Goal: Information Seeking & Learning: Learn about a topic

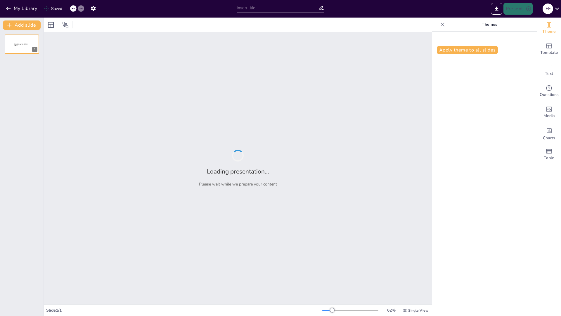
type input "Reflexiones sobre la Variación Lingüística: Contextos y Consecuencias"
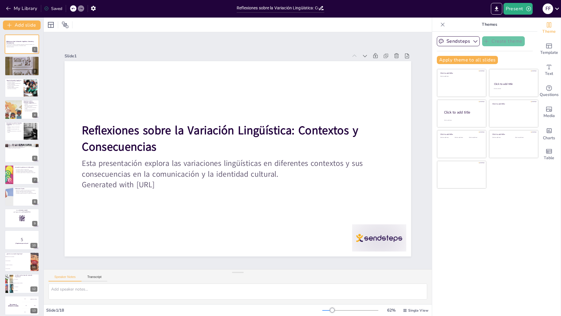
checkbox input "true"
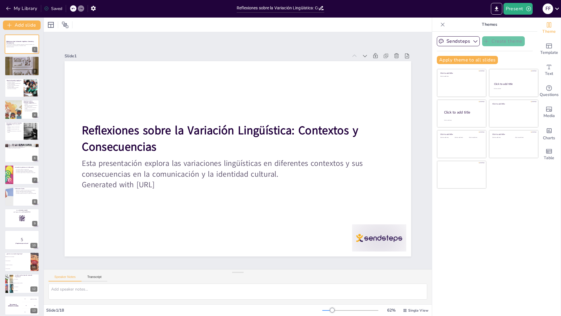
checkbox input "true"
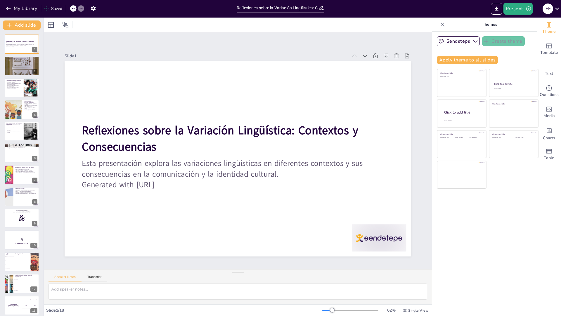
checkbox input "true"
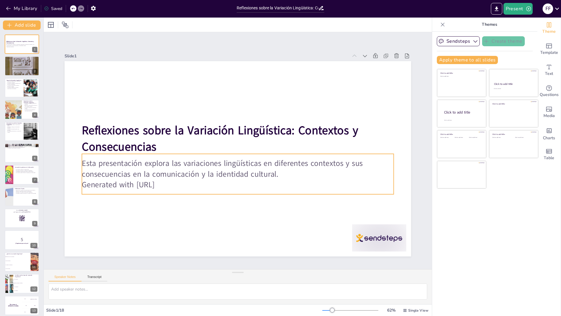
checkbox input "true"
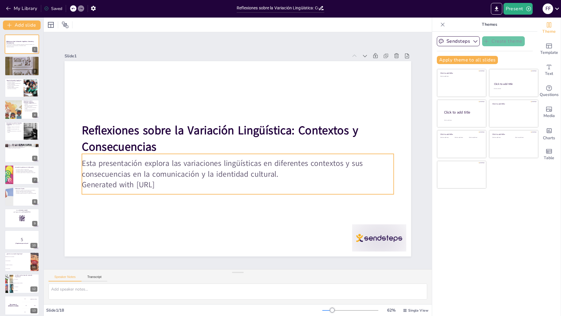
checkbox input "true"
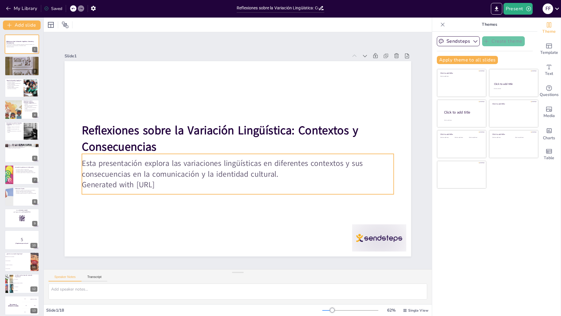
checkbox input "true"
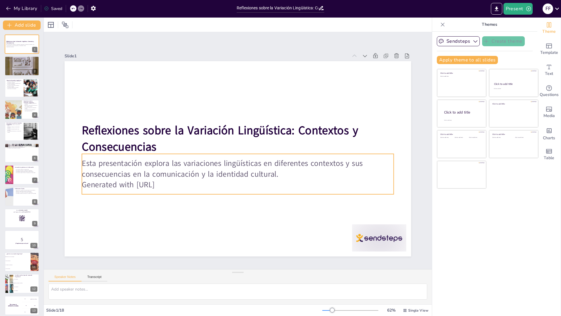
checkbox input "true"
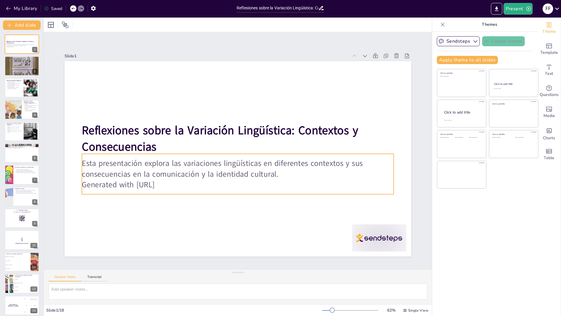
checkbox input "true"
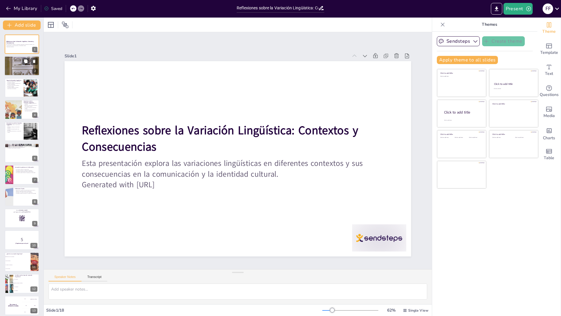
checkbox input "true"
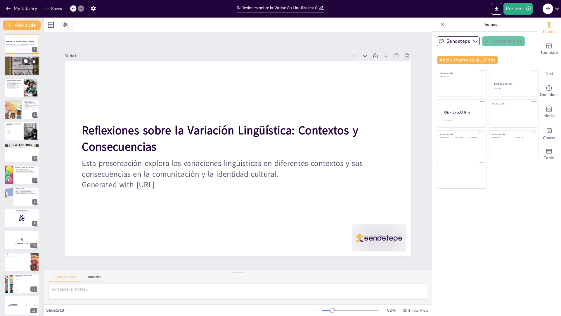
checkbox input "true"
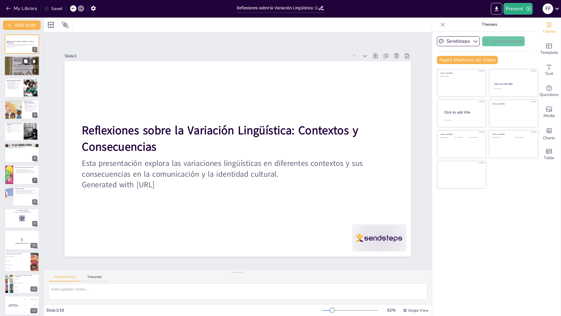
checkbox input "true"
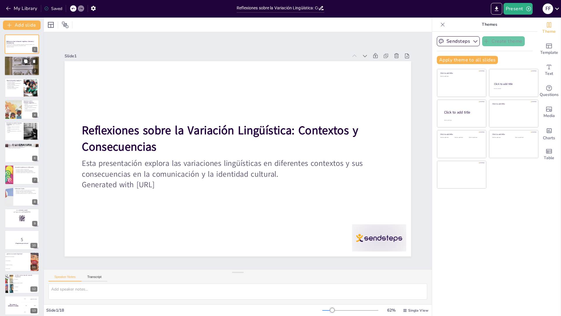
click at [7, 64] on div at bounding box center [21, 66] width 35 height 53
type textarea "La variación lingüística es un concepto amplio que abarca las diferencias en el…"
checkbox input "true"
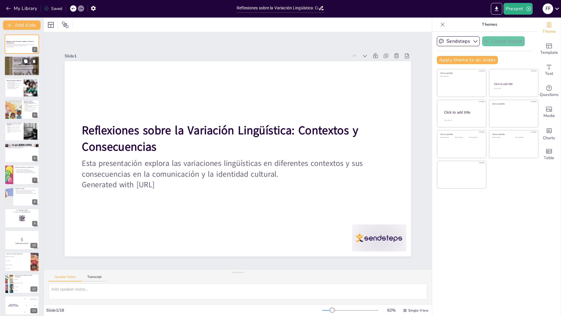
checkbox input "true"
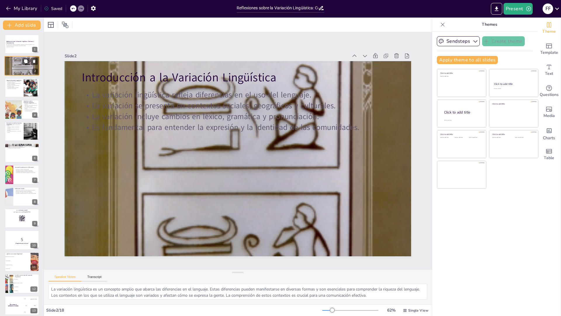
checkbox input "true"
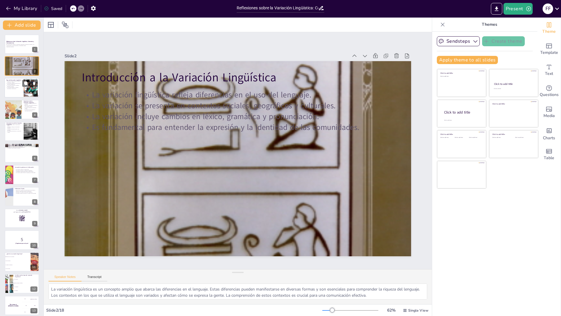
checkbox input "true"
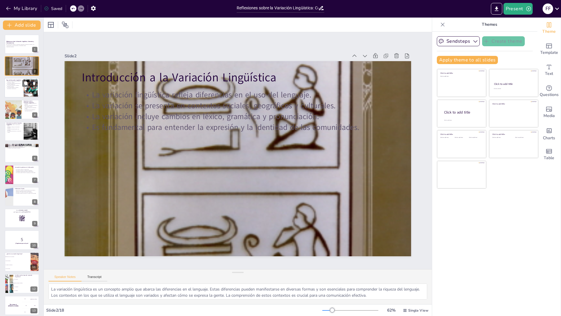
checkbox input "true"
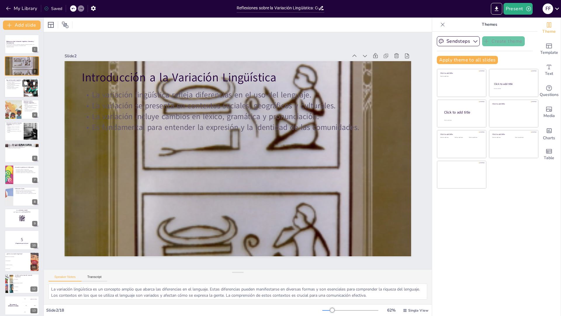
checkbox input "true"
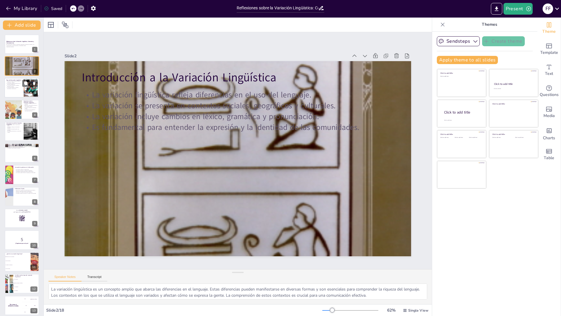
checkbox input "true"
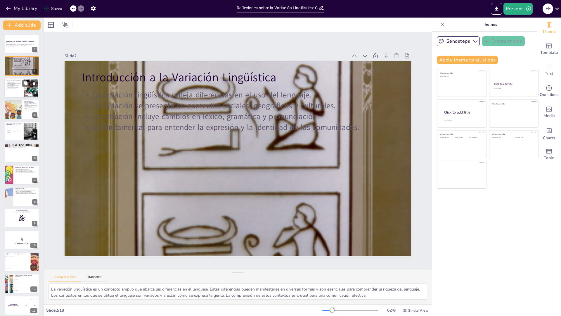
checkbox input "true"
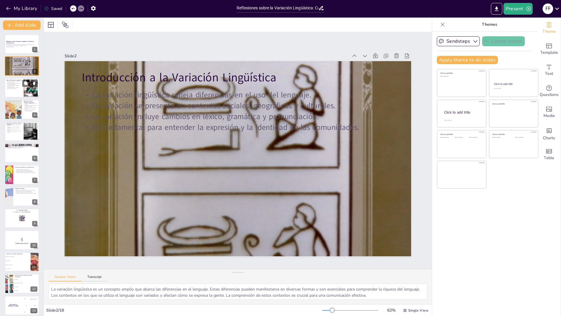
checkbox input "true"
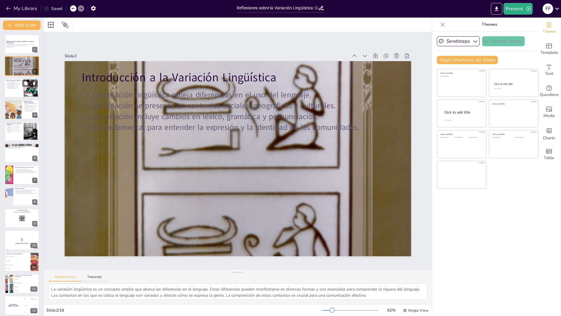
click at [13, 92] on div at bounding box center [21, 88] width 35 height 20
type textarea "Comprender los diferentes tipos de variación lingüística es esencial para anali…"
checkbox input "true"
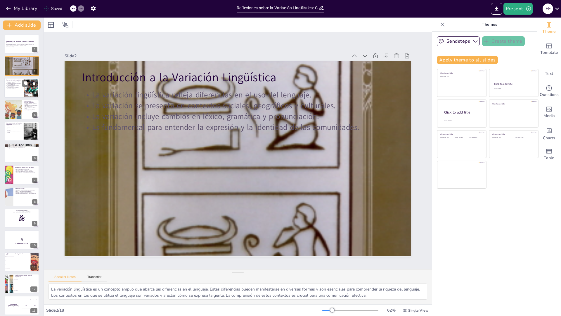
checkbox input "true"
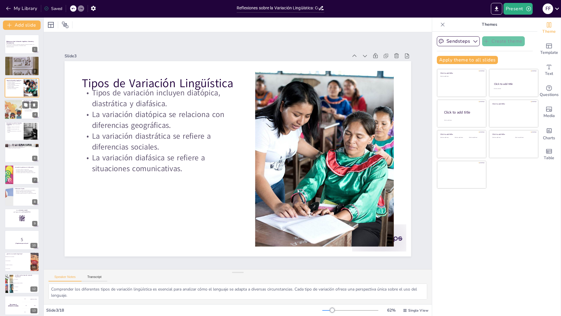
checkbox input "true"
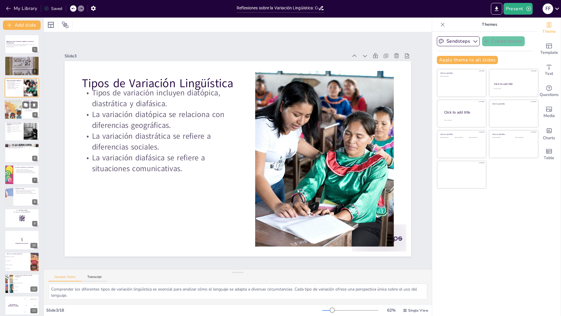
checkbox input "true"
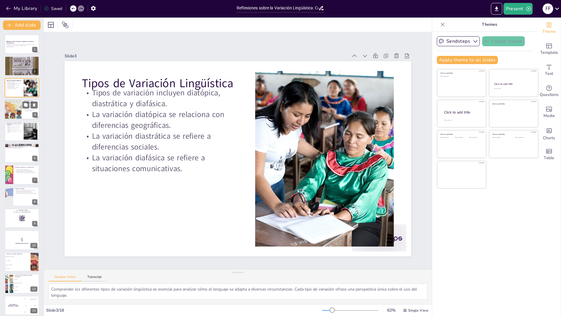
checkbox input "true"
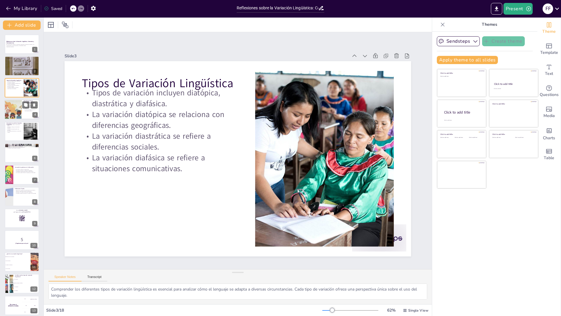
checkbox input "true"
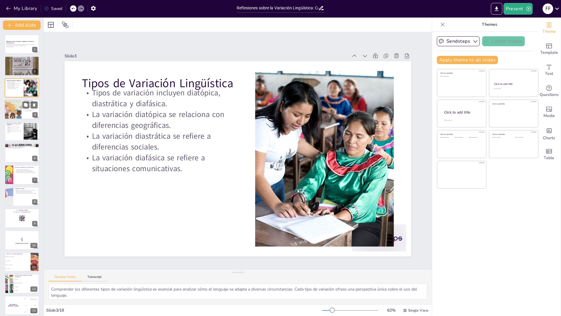
click at [18, 115] on div at bounding box center [13, 109] width 30 height 20
type textarea "La inclusión es fundamental en la comunicación, y la variación lingüística perm…"
checkbox input "true"
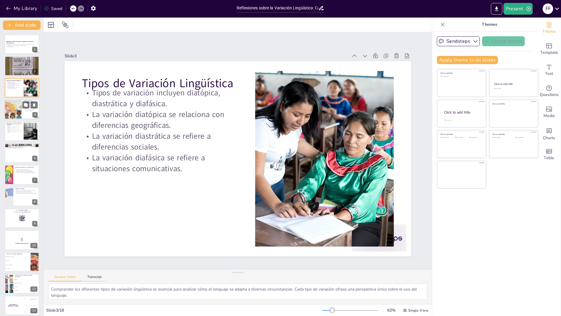
checkbox input "true"
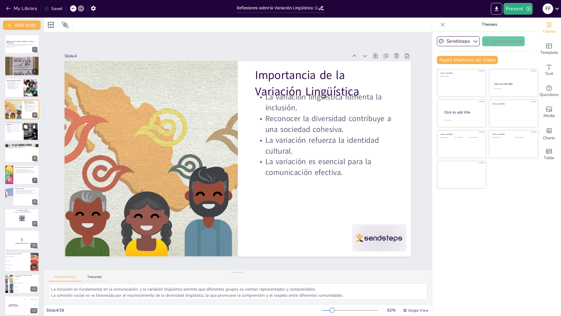
checkbox input "true"
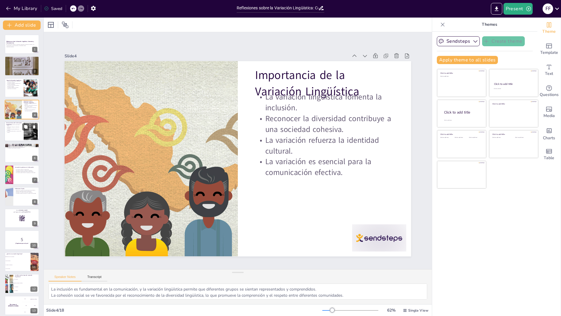
checkbox input "true"
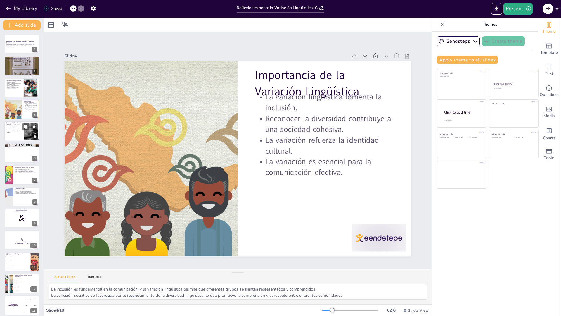
checkbox input "true"
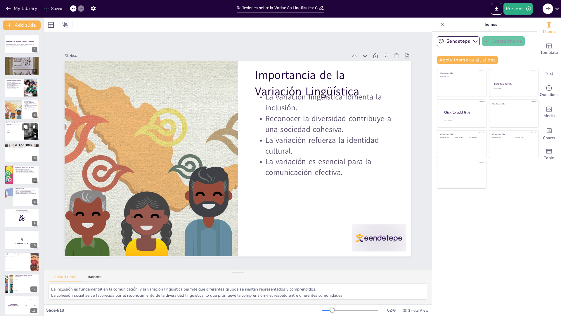
checkbox input "true"
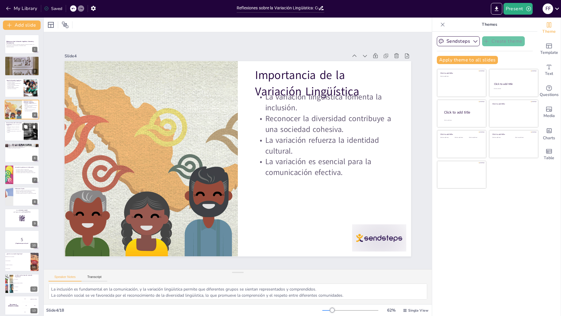
checkbox input "true"
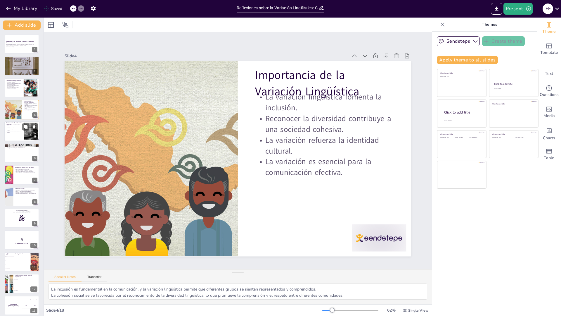
checkbox input "true"
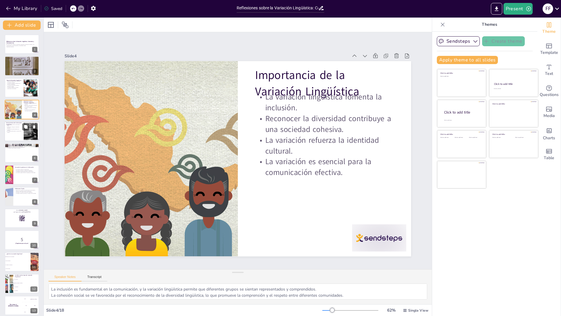
click at [18, 132] on p "Es fundamental fomentar un entorno de respeto." at bounding box center [14, 131] width 16 height 2
type textarea "La percepción social se ve influenciada por el lenguaje que utilizamos. Las var…"
checkbox input "true"
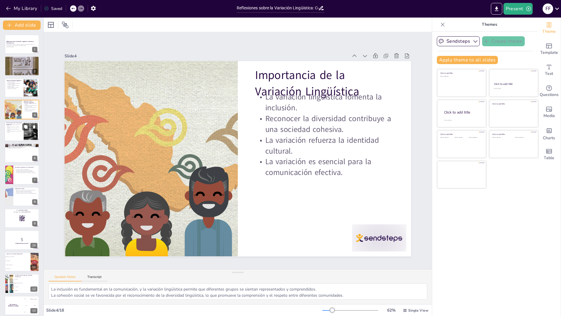
checkbox input "true"
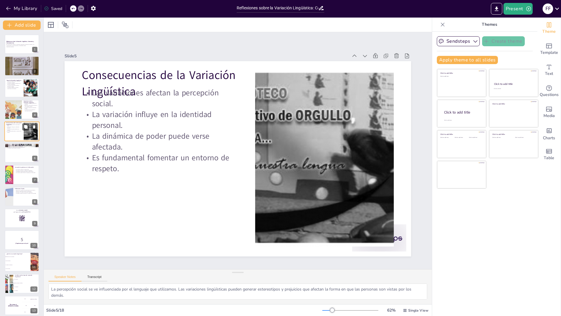
checkbox input "true"
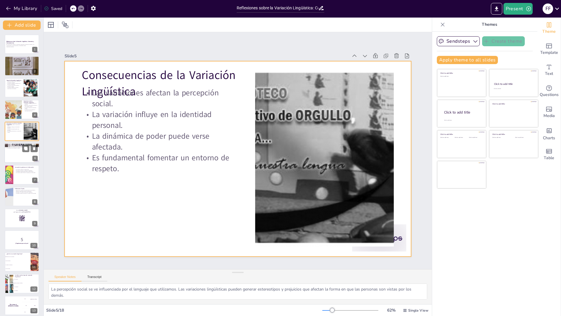
checkbox input "true"
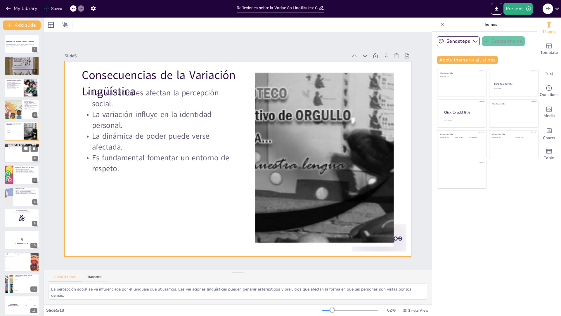
checkbox input "true"
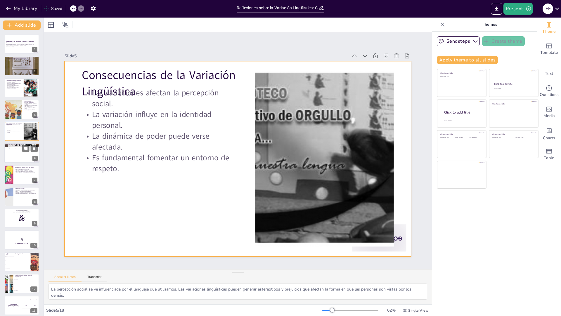
checkbox input "true"
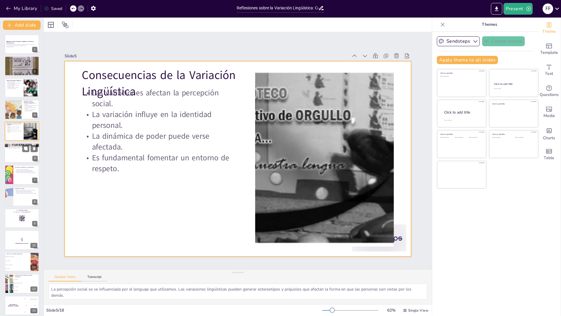
checkbox input "true"
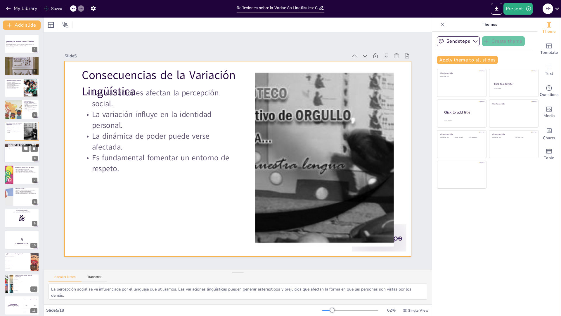
checkbox input "true"
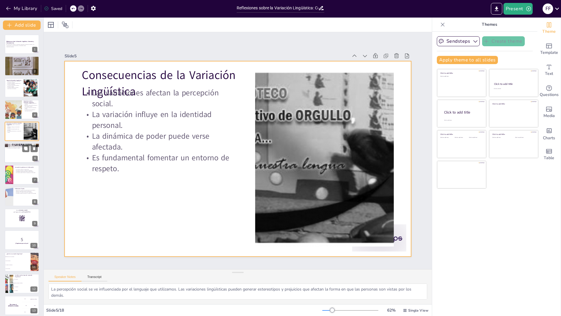
checkbox input "true"
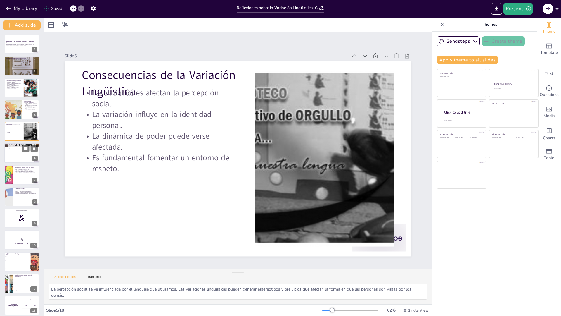
click at [19, 158] on div at bounding box center [21, 153] width 35 height 20
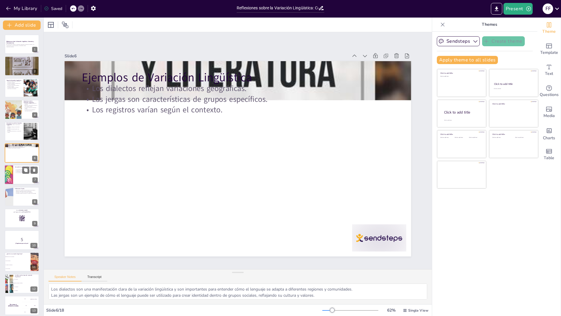
click at [19, 175] on div at bounding box center [21, 175] width 35 height 20
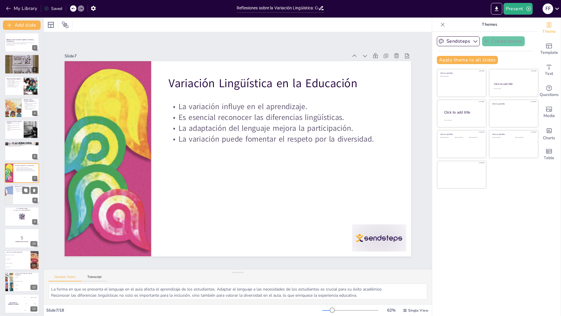
click at [19, 196] on div at bounding box center [21, 195] width 35 height 20
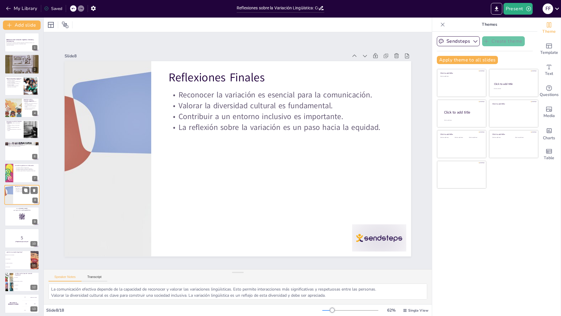
scroll to position [24, 0]
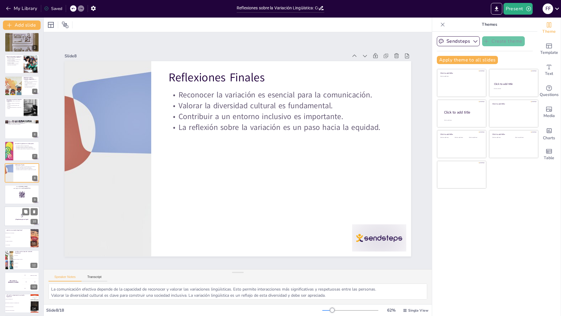
click at [15, 219] on strong "¡Prepárense para el quiz!" at bounding box center [21, 219] width 13 height 1
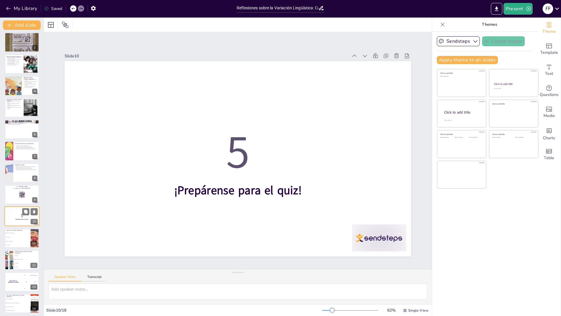
scroll to position [67, 0]
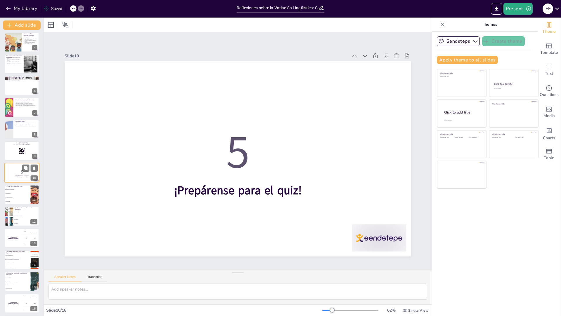
click at [15, 219] on span "Solo diastrática." at bounding box center [26, 219] width 25 height 1
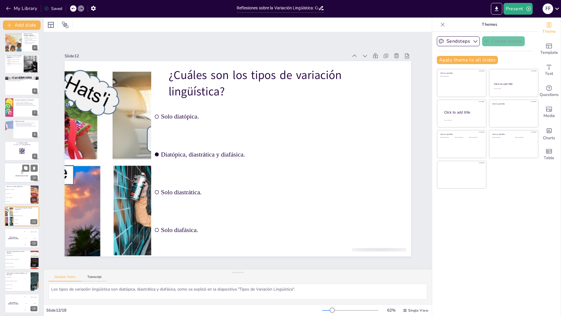
scroll to position [110, 0]
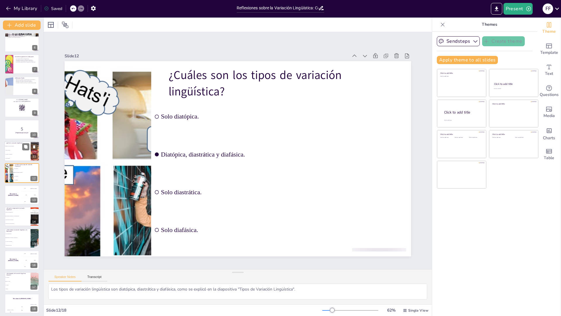
click at [19, 157] on li "Un nuevo idioma." at bounding box center [17, 158] width 26 height 4
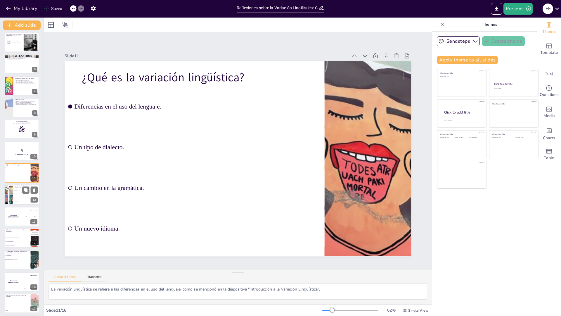
click at [20, 196] on li "Solo diastrática." at bounding box center [26, 198] width 26 height 4
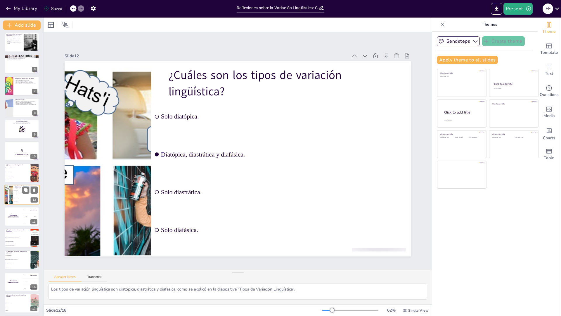
scroll to position [110, 0]
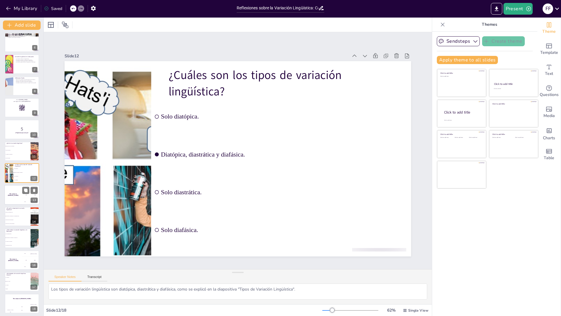
click at [20, 202] on div "The winner is [PERSON_NAME]" at bounding box center [13, 195] width 18 height 20
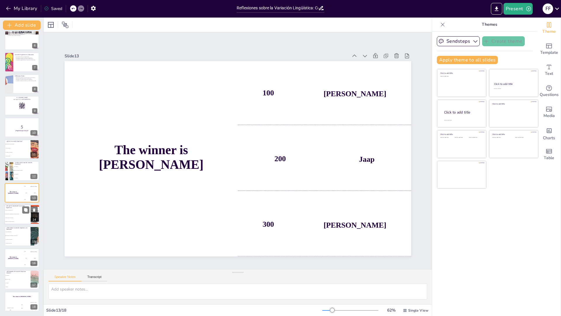
click at [20, 212] on li "Porque afecta la comunicación y la identidad cultural." at bounding box center [17, 214] width 26 height 4
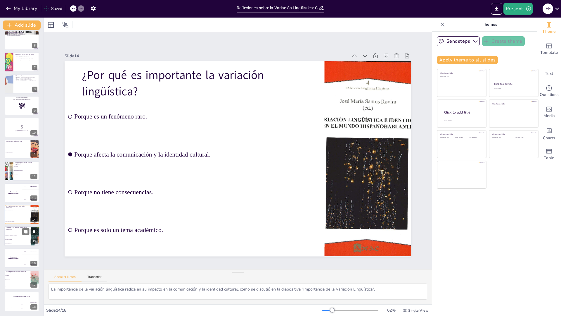
click at [16, 243] on span "Es irrelevante en el aula." at bounding box center [17, 243] width 25 height 1
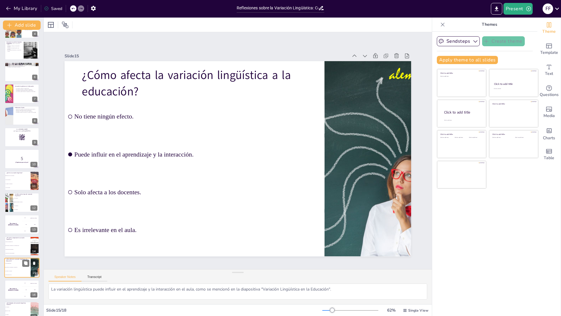
scroll to position [0, 0]
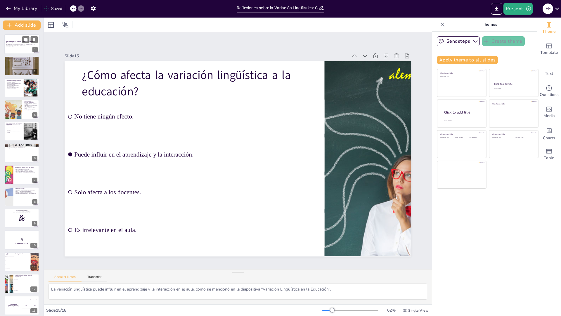
click at [23, 46] on p "Esta presentación explora las variaciones lingüísticas en diferentes contextos …" at bounding box center [22, 45] width 32 height 2
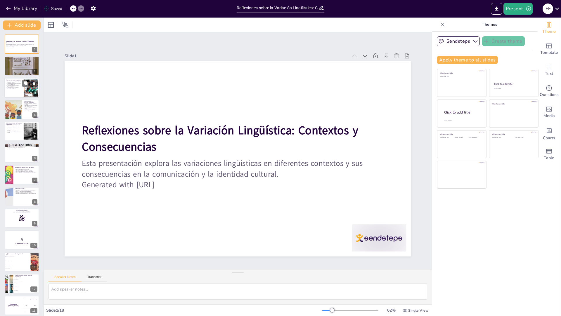
click at [16, 95] on div at bounding box center [21, 88] width 35 height 20
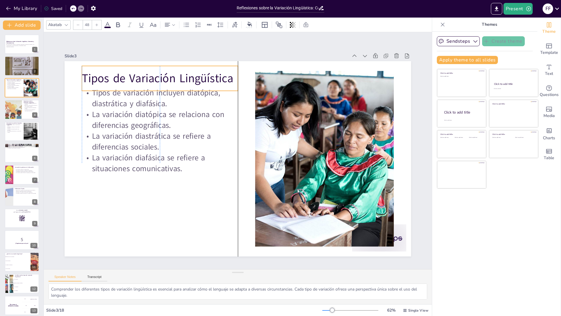
drag, startPoint x: 124, startPoint y: 79, endPoint x: 125, endPoint y: 75, distance: 5.0
click at [158, 151] on p "Tipos de Variación Lingüística" at bounding box center [166, 229] width 16 height 156
click at [26, 111] on p "La variación es esencial para la comunicación efectiva." at bounding box center [31, 110] width 14 height 2
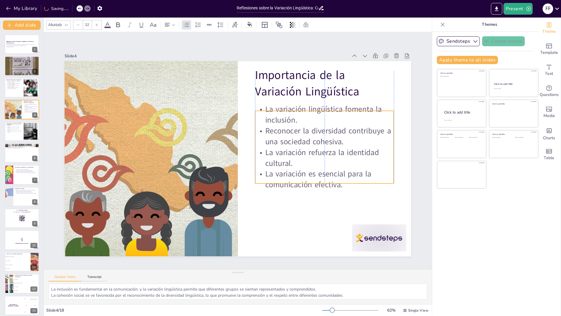
drag, startPoint x: 286, startPoint y: 118, endPoint x: 286, endPoint y: 131, distance: 12.3
click at [286, 131] on p "Reconocer la diversidad contribuye a una sociedad cohesiva." at bounding box center [324, 136] width 139 height 22
click at [1, 127] on div "Reflexiones sobre la Variación Lingüística: Contextos y Consecuencias Esta pres…" at bounding box center [22, 228] width 44 height 389
click at [8, 129] on p "La dinámica de poder puede verse afectada." at bounding box center [14, 129] width 16 height 2
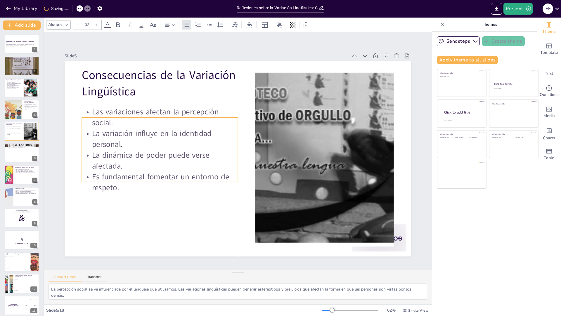
drag, startPoint x: 175, startPoint y: 126, endPoint x: 174, endPoint y: 145, distance: 19.0
click at [174, 145] on p "La variación influye en la identidad personal." at bounding box center [194, 85] width 120 height 130
click at [18, 158] on div at bounding box center [21, 153] width 35 height 20
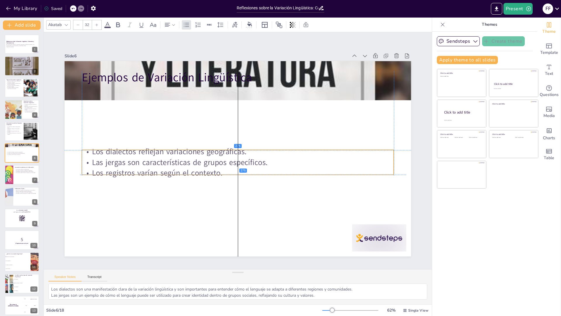
drag, startPoint x: 189, startPoint y: 106, endPoint x: 187, endPoint y: 170, distance: 63.7
click at [187, 170] on p "Los registros varían según el contexto." at bounding box center [238, 172] width 312 height 11
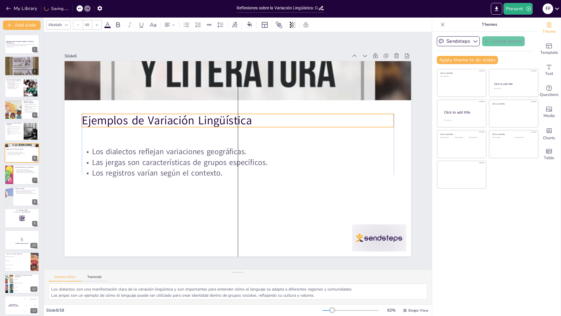
drag, startPoint x: 194, startPoint y: 75, endPoint x: 194, endPoint y: 117, distance: 42.4
click at [194, 117] on p "Ejemplos de Variación Lingüística" at bounding box center [258, 128] width 243 height 221
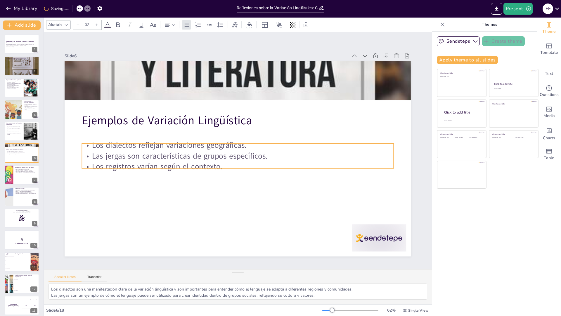
drag, startPoint x: 194, startPoint y: 157, endPoint x: 194, endPoint y: 148, distance: 9.4
click at [194, 149] on p "Las jergas son características de grupos específicos." at bounding box center [234, 153] width 217 height 239
click at [194, 147] on p "Las jergas son características de grupos específicos." at bounding box center [235, 155] width 289 height 137
click at [194, 146] on p "Las jergas son características de grupos específicos." at bounding box center [236, 152] width 259 height 192
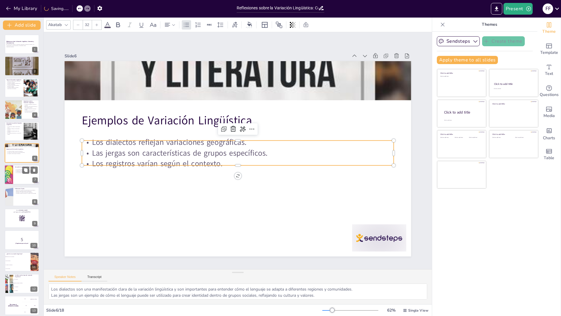
click at [14, 176] on div at bounding box center [21, 175] width 35 height 20
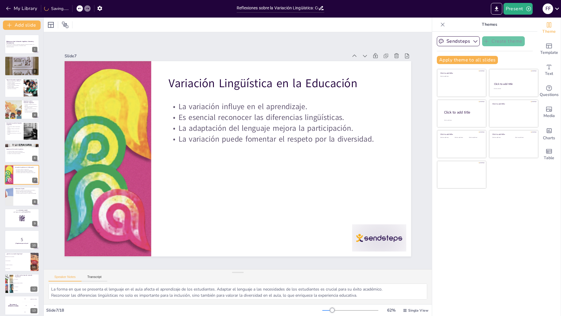
scroll to position [2, 0]
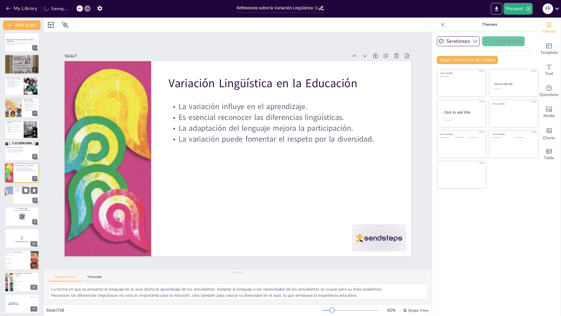
click at [19, 192] on div "Reconocer la variación es esencial para la comunicación. Valorar la diversidad …" at bounding box center [26, 189] width 23 height 5
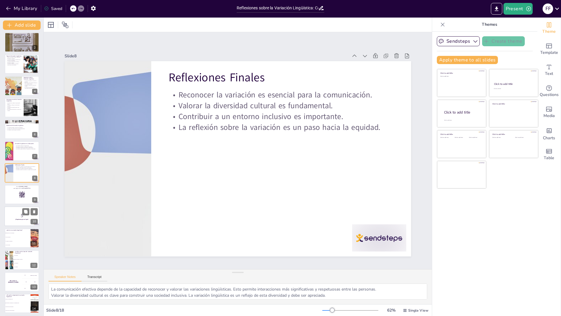
click at [25, 219] on strong "¡Prepárense para el quiz!" at bounding box center [21, 219] width 13 height 1
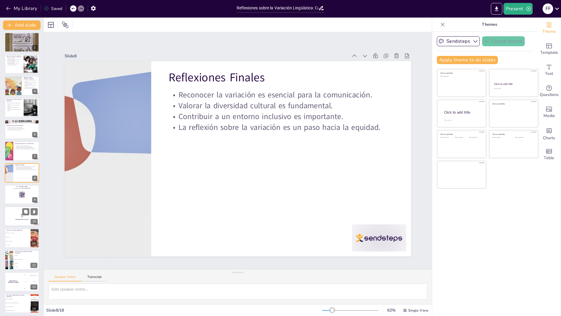
scroll to position [67, 0]
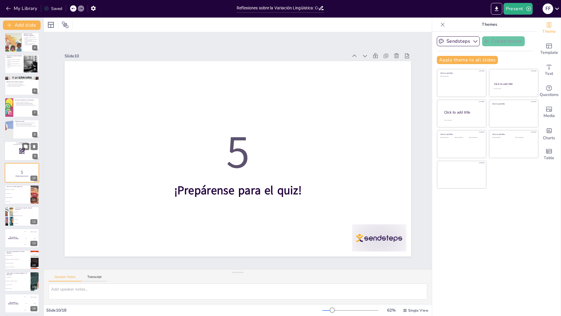
click at [20, 158] on div at bounding box center [21, 151] width 35 height 20
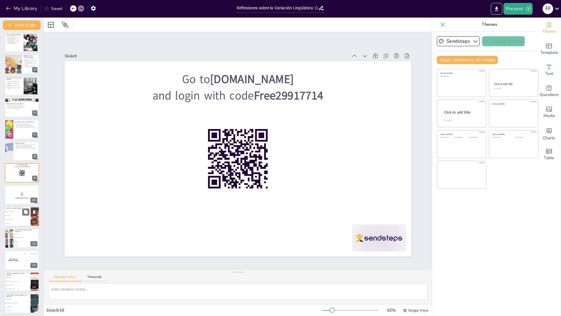
click at [18, 218] on li "Un cambio en la gramática." at bounding box center [17, 219] width 26 height 4
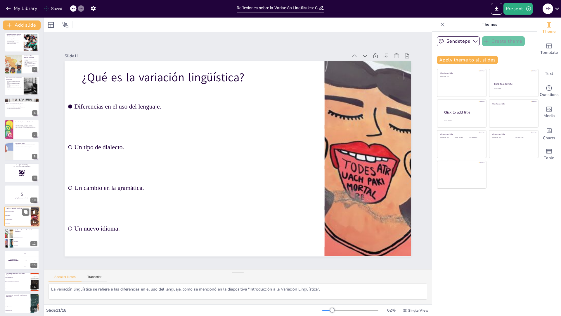
scroll to position [89, 0]
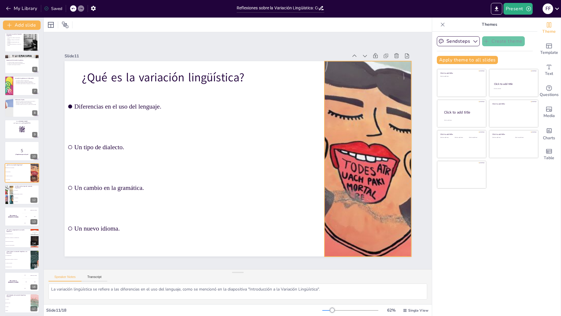
click at [364, 151] on div at bounding box center [363, 185] width 380 height 263
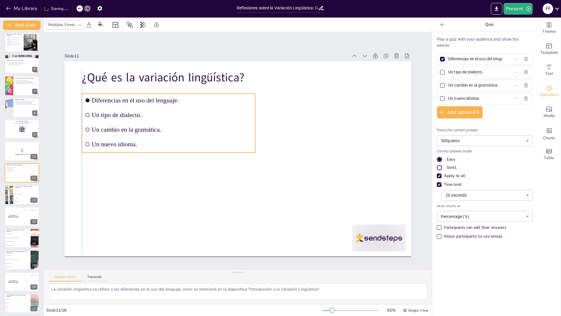
drag, startPoint x: 117, startPoint y: 151, endPoint x: 129, endPoint y: 157, distance: 13.1
click at [188, 157] on div "¿Qué es la variación lingüística? Diferencias en el uso del lenguaje. Un tipo d…" at bounding box center [304, 90] width 232 height 257
click at [132, 172] on div at bounding box center [234, 158] width 398 height 342
click at [20, 201] on span "Solo diafásica." at bounding box center [26, 201] width 25 height 1
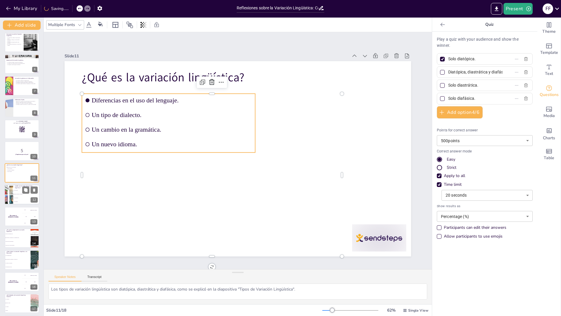
scroll to position [110, 0]
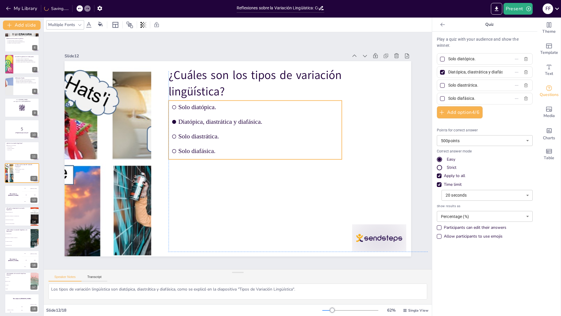
drag, startPoint x: 201, startPoint y: 142, endPoint x: 216, endPoint y: 143, distance: 15.2
click at [216, 143] on ul "Solo diatópica. Diatópica, diastrática y diafásica. Solo diastrática. Solo diaf…" at bounding box center [255, 130] width 173 height 58
click at [21, 199] on div "The winner is [PERSON_NAME]" at bounding box center [13, 195] width 18 height 20
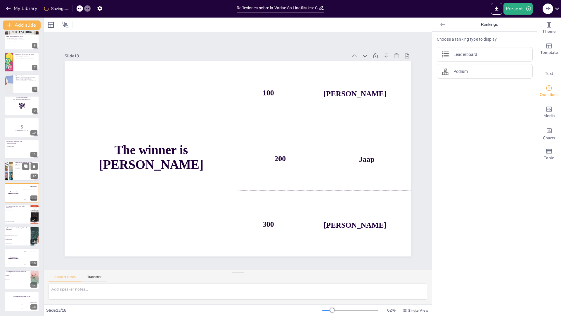
click at [20, 174] on div at bounding box center [21, 171] width 35 height 20
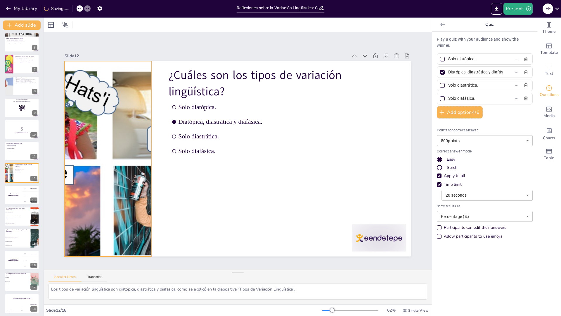
click at [82, 141] on div at bounding box center [108, 158] width 361 height 195
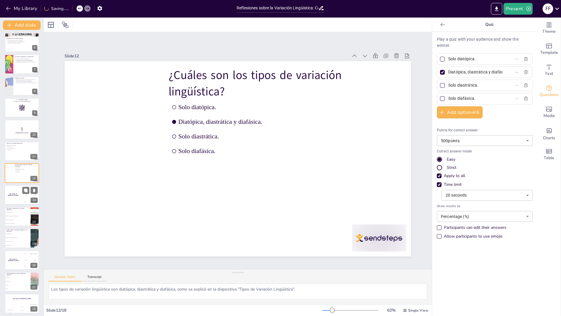
click at [11, 192] on div "The winner is [PERSON_NAME]" at bounding box center [13, 195] width 18 height 20
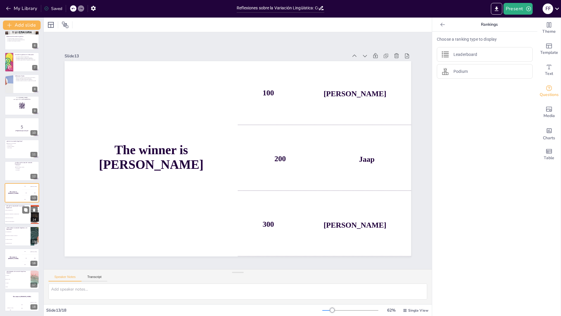
click at [14, 211] on li "Porque es un fenómeno raro." at bounding box center [17, 210] width 26 height 4
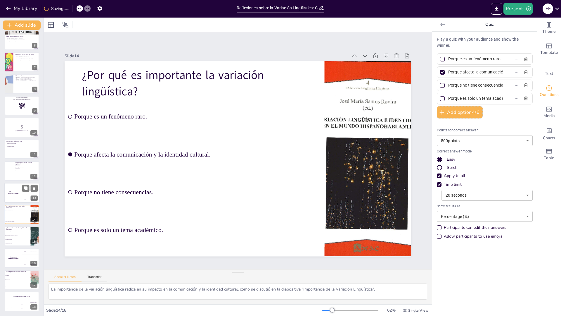
click at [15, 194] on div "The winner is [PERSON_NAME]" at bounding box center [13, 193] width 18 height 20
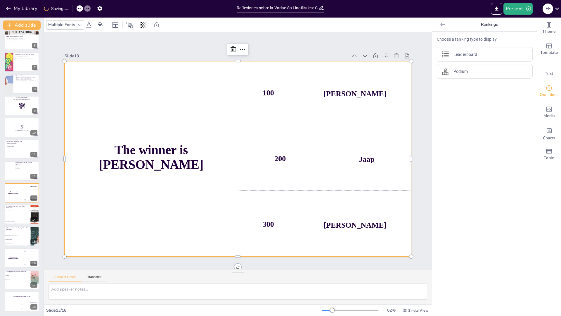
click at [137, 154] on h4 "The winner is [PERSON_NAME]" at bounding box center [163, 104] width 157 height 125
click at [135, 156] on h4 "The winner is [PERSON_NAME]" at bounding box center [169, 97] width 148 height 137
click at [23, 210] on button at bounding box center [25, 209] width 7 height 7
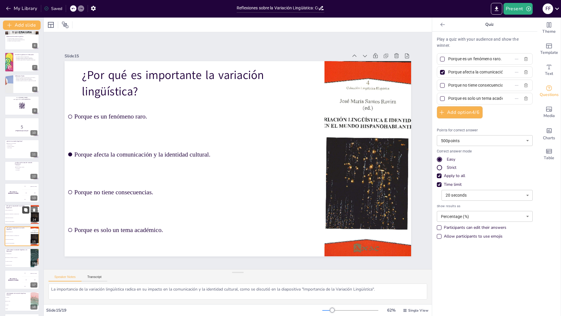
scroll to position [134, 0]
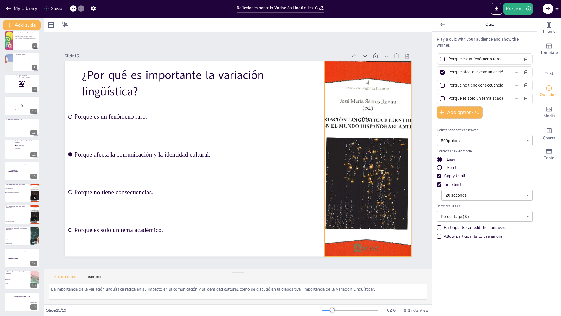
click at [370, 139] on div at bounding box center [363, 186] width 177 height 220
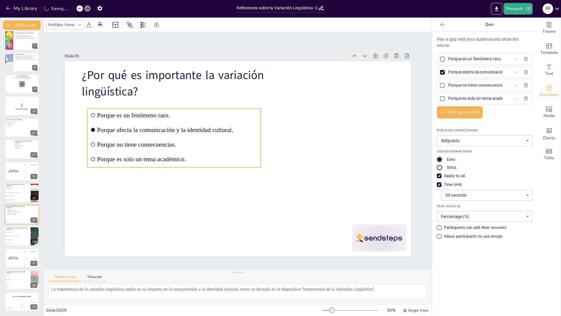
drag, startPoint x: 125, startPoint y: 152, endPoint x: 148, endPoint y: 162, distance: 24.9
click at [191, 162] on ul "Porque es un fenómeno raro. Porque afecta la comunicación y la identidad cultur…" at bounding box center [237, 85] width 93 height 182
click at [21, 236] on li "Puede influir en el aprendizaje y la interacción." at bounding box center [17, 236] width 26 height 4
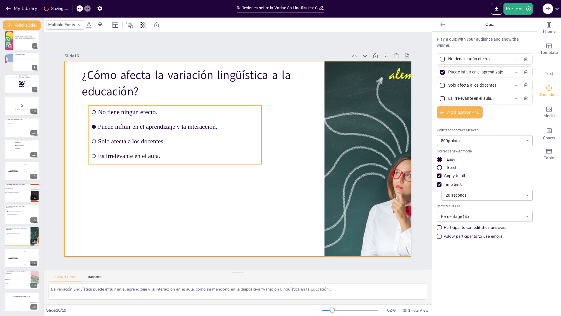
drag, startPoint x: 128, startPoint y: 178, endPoint x: 152, endPoint y: 186, distance: 25.0
click at [152, 119] on div "¿Cómo afecta la variación lingüística a la educación? No tiene ningún efecto. P…" at bounding box center [266, 65] width 330 height 107
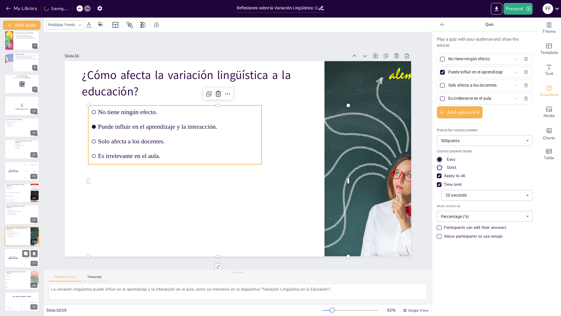
click at [10, 258] on h4 "The winner is [PERSON_NAME]" at bounding box center [13, 257] width 18 height 3
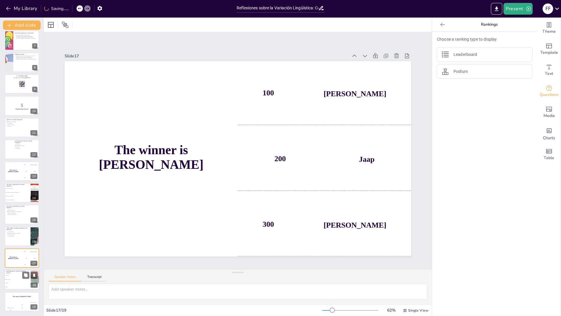
click at [11, 276] on li "Solo dialectos." at bounding box center [17, 276] width 26 height 4
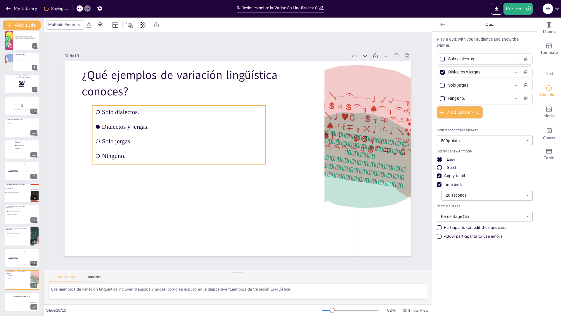
drag, startPoint x: 133, startPoint y: 172, endPoint x: 143, endPoint y: 180, distance: 12.7
click at [143, 61] on div "¿Qué ejemplos de variación lingüística conoces? Solo dialectos. Dialectos y jer…" at bounding box center [238, 61] width 347 height 0
click at [9, 299] on div "The winner is [PERSON_NAME]" at bounding box center [21, 296] width 35 height 10
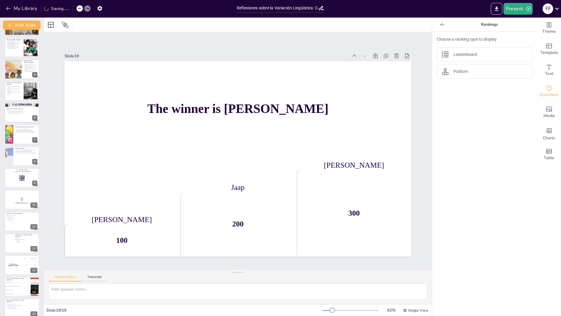
scroll to position [0, 0]
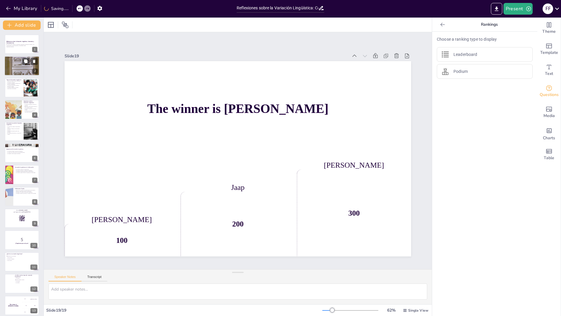
click at [15, 65] on div at bounding box center [21, 66] width 35 height 53
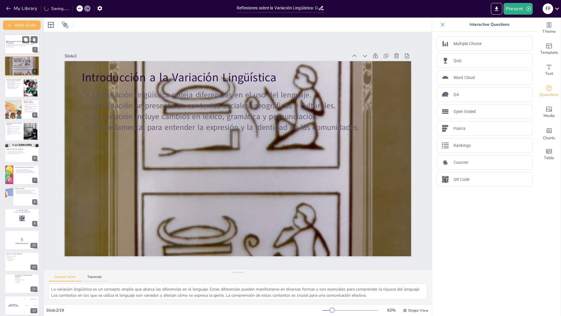
click at [15, 46] on p "Esta presentación explora las variaciones lingüísticas en diferentes contextos …" at bounding box center [22, 45] width 32 height 2
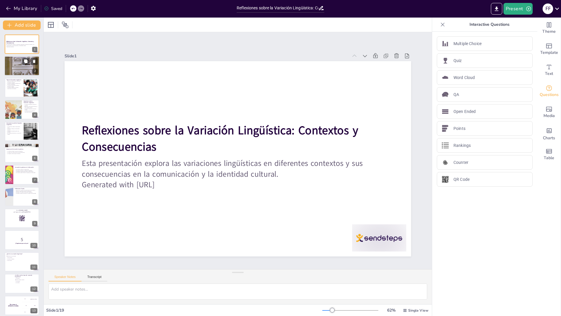
click at [17, 64] on div at bounding box center [21, 66] width 35 height 53
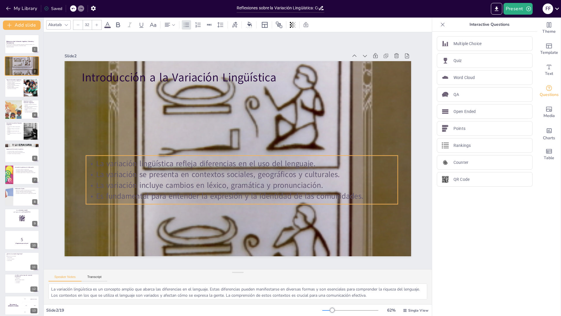
drag, startPoint x: 190, startPoint y: 113, endPoint x: 194, endPoint y: 181, distance: 68.8
click at [194, 181] on p "La variación incluye cambios en léxico, gramática y pronunciación." at bounding box center [225, 182] width 276 height 165
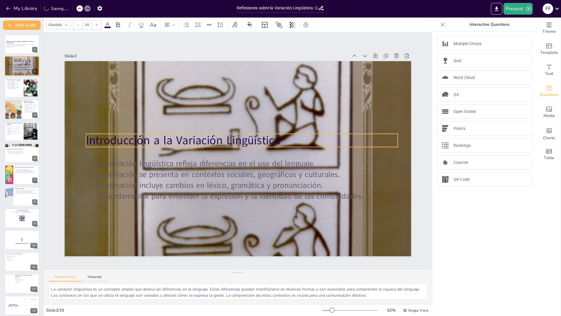
drag, startPoint x: 193, startPoint y: 74, endPoint x: 196, endPoint y: 137, distance: 62.9
click at [196, 137] on p "Introducción a la Variación Lingüística" at bounding box center [247, 144] width 262 height 196
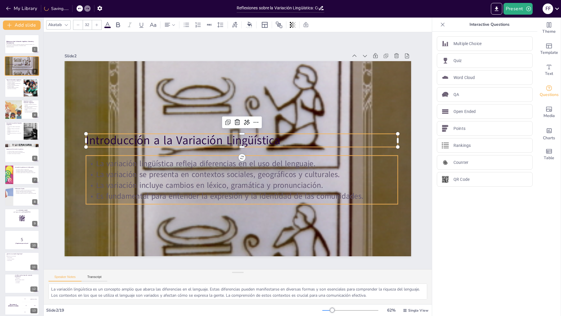
click at [233, 179] on p "La variación incluye cambios en léxico, gramática y pronunciación." at bounding box center [270, 139] width 75 height 307
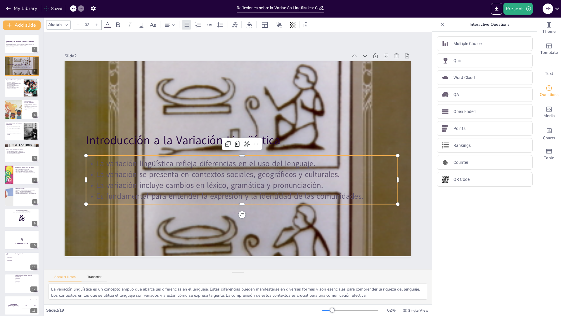
click at [178, 179] on p "La variación incluye cambios en léxico, gramática y pronunciación." at bounding box center [238, 185] width 311 height 43
click at [178, 179] on p "La variación incluye cambios en léxico, gramática y pronunciación." at bounding box center [212, 174] width 192 height 259
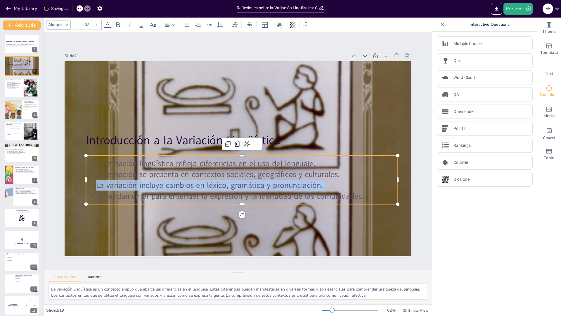
click at [178, 179] on p "La variación incluye cambios en léxico, gramática y pronunciación." at bounding box center [234, 185] width 307 height 76
click at [178, 179] on p "La variación incluye cambios en léxico, gramática y pronunciación." at bounding box center [220, 181] width 259 height 192
click at [200, 179] on p "La variación incluye cambios en léxico, gramática y pronunciación." at bounding box center [268, 132] width 137 height 289
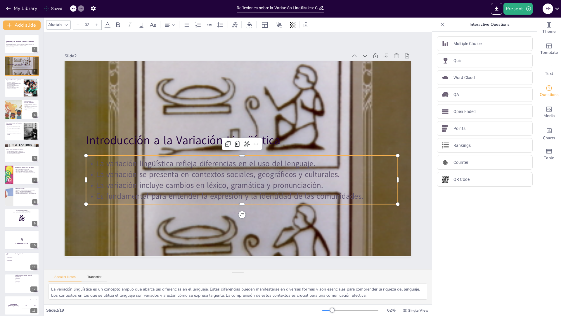
click at [88, 163] on p "La variación lingüística refleja diferencias en el uso del lenguaje." at bounding box center [238, 164] width 300 height 107
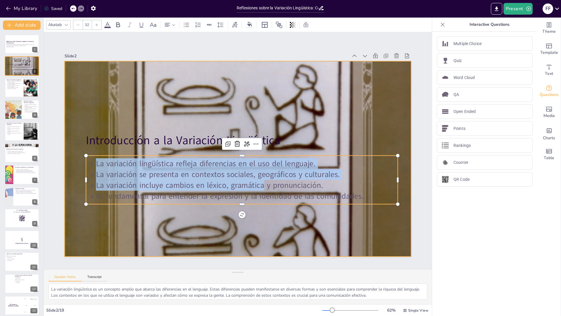
drag, startPoint x: 92, startPoint y: 162, endPoint x: 370, endPoint y: 203, distance: 281.2
click at [370, 203] on div "Introducción a la Variación Lingüística La variación lingüística refleja difere…" at bounding box center [235, 158] width 390 height 293
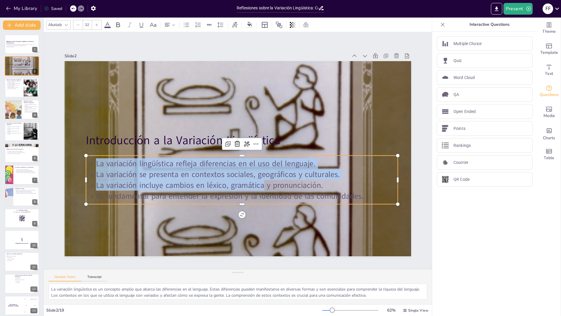
click at [112, 25] on div "Akatab 32" at bounding box center [181, 25] width 270 height 10
click at [110, 24] on icon at bounding box center [107, 24] width 7 height 7
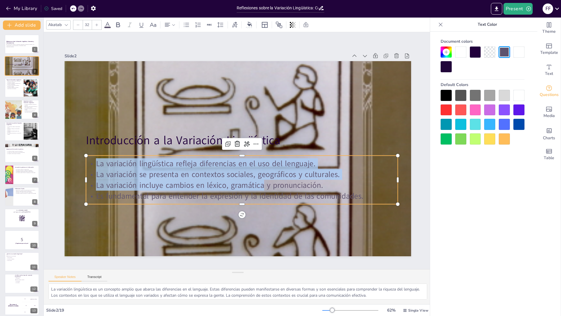
click at [106, 24] on icon at bounding box center [107, 24] width 7 height 7
click at [450, 97] on div at bounding box center [446, 95] width 11 height 11
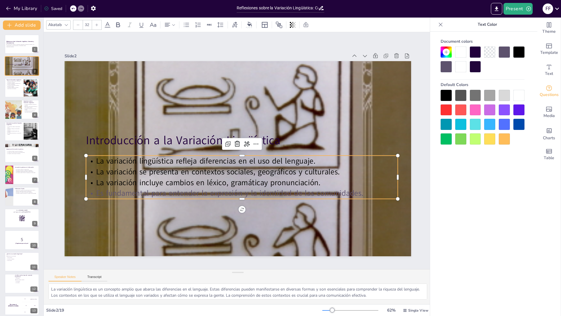
click at [339, 147] on p "Es fundamental para entender la expresión y la identidad de las comunidades." at bounding box center [224, 110] width 307 height 76
click at [332, 187] on p "Es fundamental para entender la expresión y la identidad de las comunidades." at bounding box center [212, 185] width 239 height 217
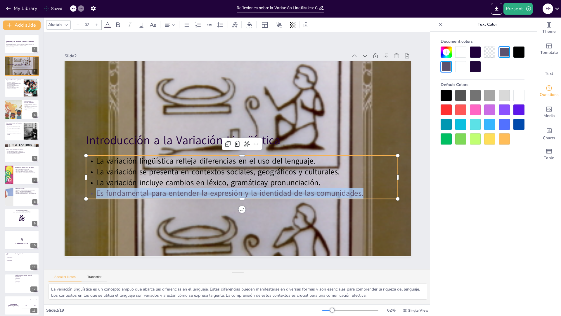
click at [339, 181] on p "Es fundamental para entender la expresión y la identidad de las comunidades." at bounding box center [216, 113] width 289 height 137
click at [441, 91] on div at bounding box center [446, 95] width 11 height 11
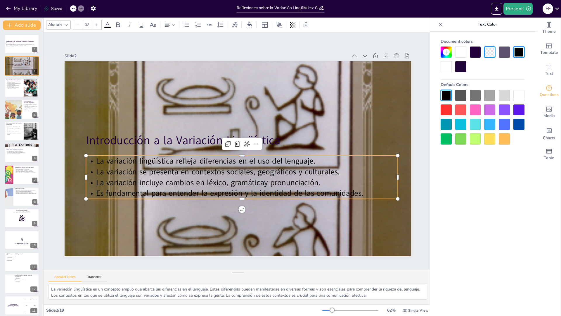
click at [464, 165] on div "Document colors Default Colors" at bounding box center [482, 183] width 105 height 302
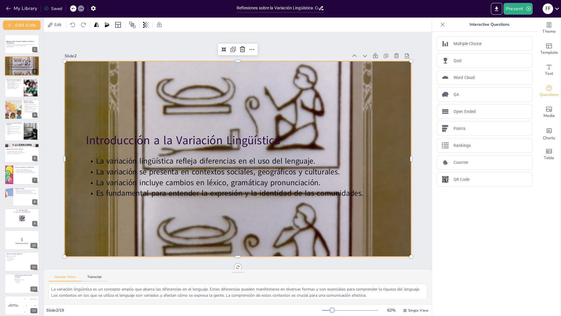
click at [267, 236] on div at bounding box center [230, 154] width 621 height 559
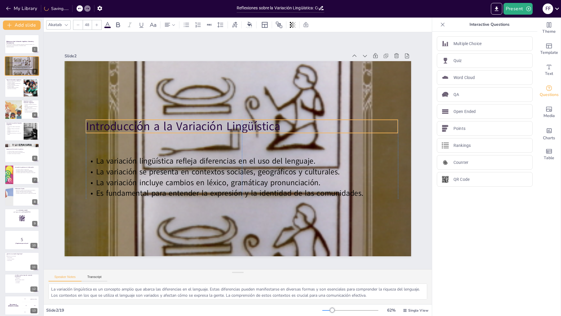
drag, startPoint x: 215, startPoint y: 143, endPoint x: 216, endPoint y: 129, distance: 14.0
click at [237, 129] on p "Introducción a la Variación Lingüística" at bounding box center [261, 157] width 49 height 312
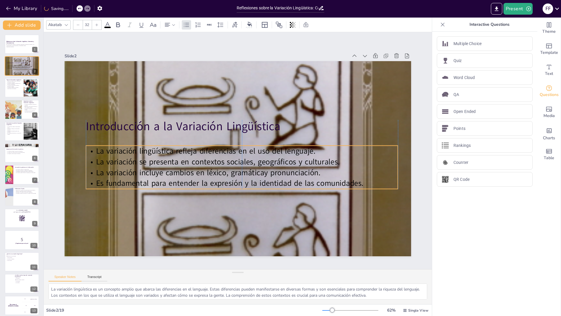
drag, startPoint x: 215, startPoint y: 165, endPoint x: 216, endPoint y: 158, distance: 7.6
click at [216, 156] on span "La variación se presenta en contextos sociales, geográficos y culturales." at bounding box center [214, 148] width 203 height 152
click at [216, 158] on span "La variación se presenta en contextos sociales, geográficos y culturales." at bounding box center [215, 152] width 227 height 109
click at [216, 158] on span "La variación se presenta en contextos sociales, geográficos y culturales." at bounding box center [214, 151] width 216 height 131
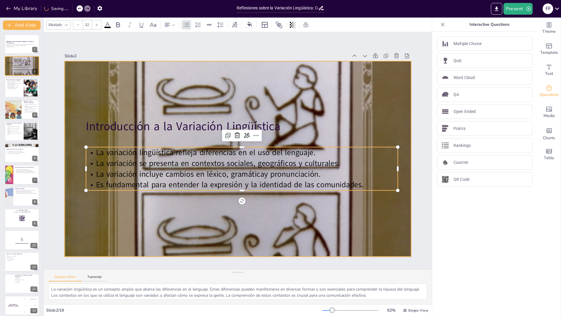
click at [261, 213] on div at bounding box center [232, 156] width 604 height 616
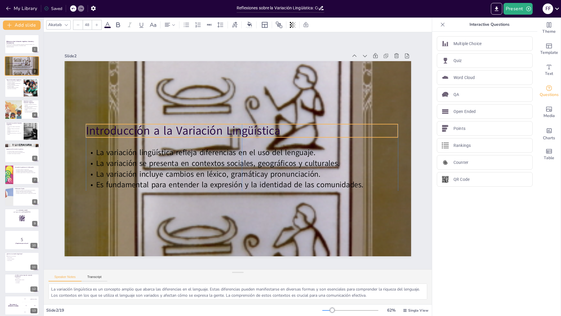
click at [225, 125] on p "Introducción a la Variación Lingüística" at bounding box center [224, 136] width 196 height 262
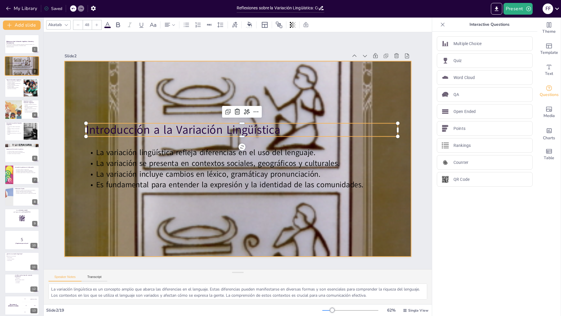
click at [281, 98] on div at bounding box center [231, 155] width 622 height 584
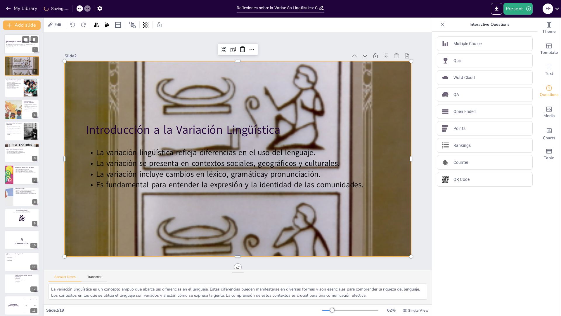
click at [25, 47] on p "Generated with [URL]" at bounding box center [22, 46] width 32 height 1
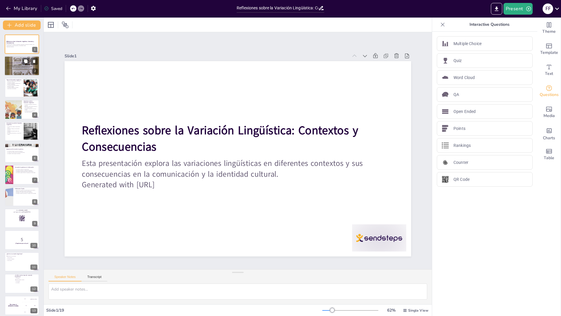
click at [25, 69] on div at bounding box center [21, 66] width 35 height 53
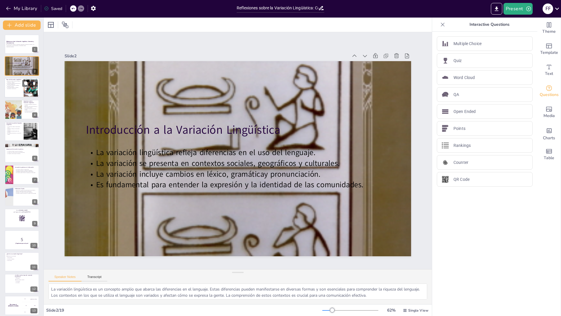
click at [22, 91] on div at bounding box center [21, 88] width 35 height 20
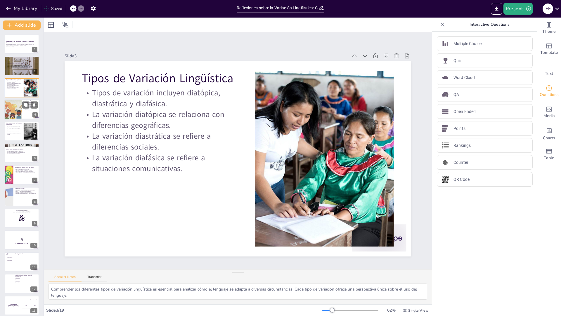
click at [20, 114] on div at bounding box center [13, 109] width 30 height 20
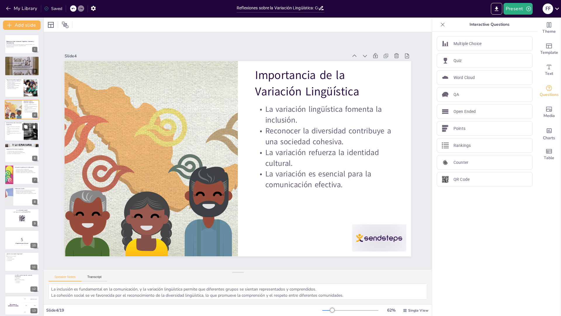
click at [20, 133] on p "Es fundamental fomentar un entorno de respeto." at bounding box center [14, 133] width 16 height 2
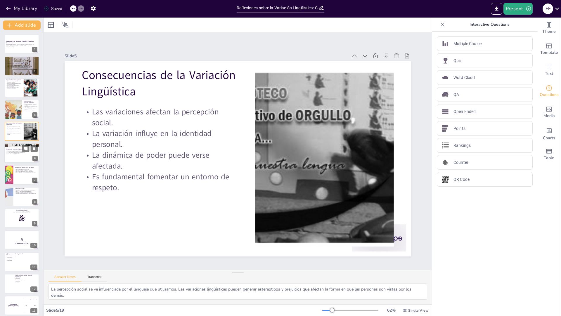
click at [20, 155] on div at bounding box center [21, 153] width 35 height 20
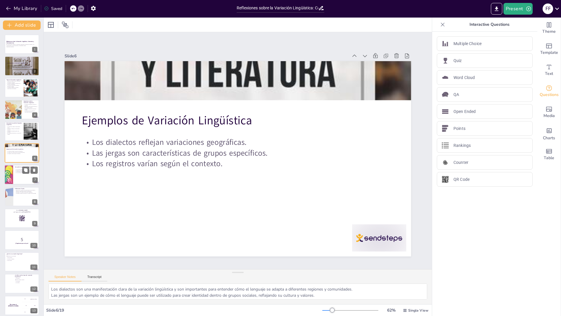
click at [19, 176] on div at bounding box center [21, 175] width 35 height 20
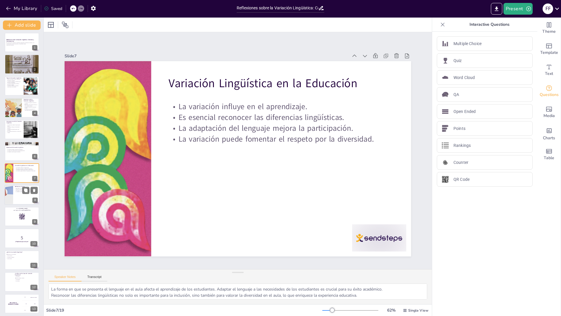
click at [20, 200] on div at bounding box center [21, 195] width 35 height 20
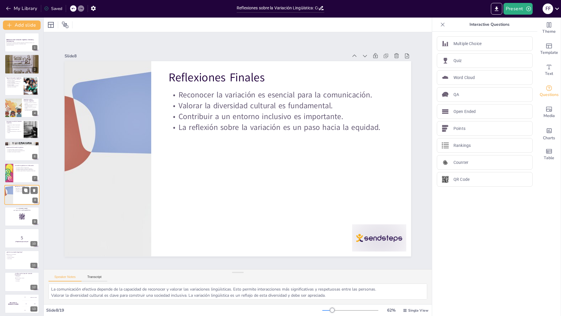
scroll to position [24, 0]
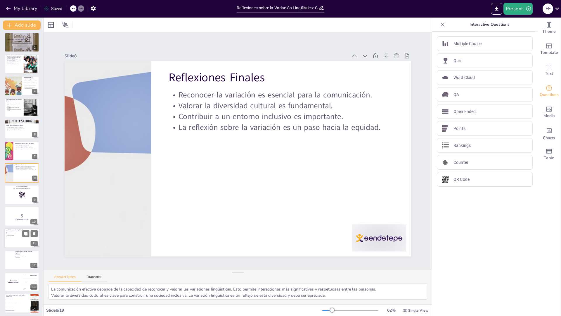
click at [19, 238] on div at bounding box center [21, 238] width 35 height 20
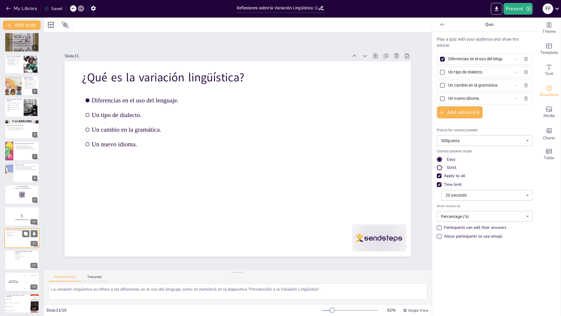
scroll to position [89, 0]
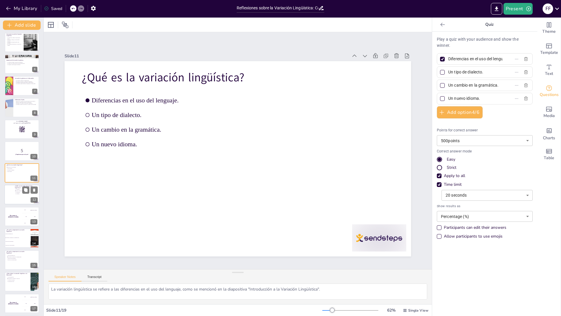
click at [21, 198] on div at bounding box center [21, 194] width 35 height 20
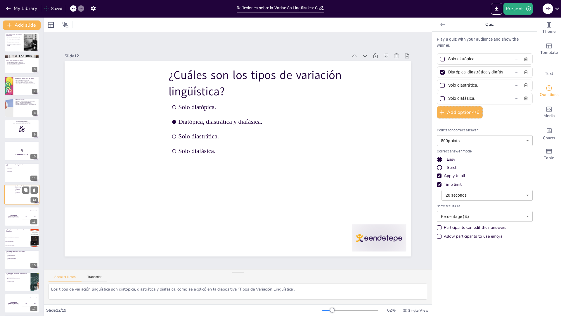
scroll to position [110, 0]
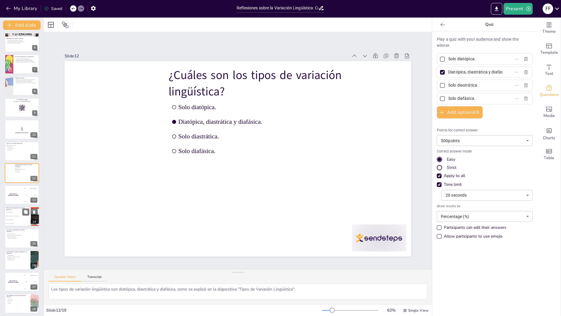
click at [20, 219] on li "Porque no tiene consecuencias." at bounding box center [17, 220] width 26 height 4
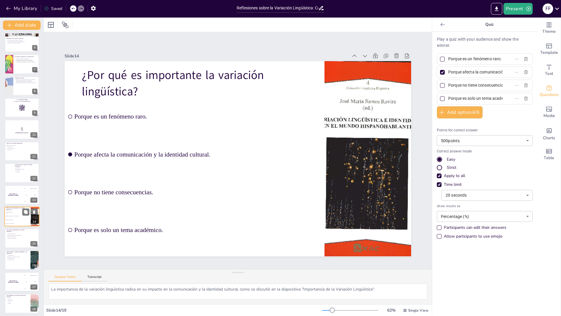
scroll to position [134, 0]
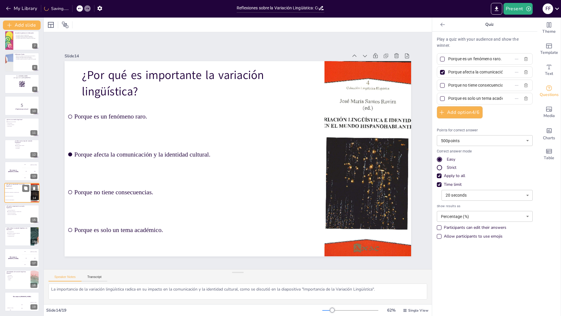
click at [20, 219] on div at bounding box center [22, 214] width 34 height 19
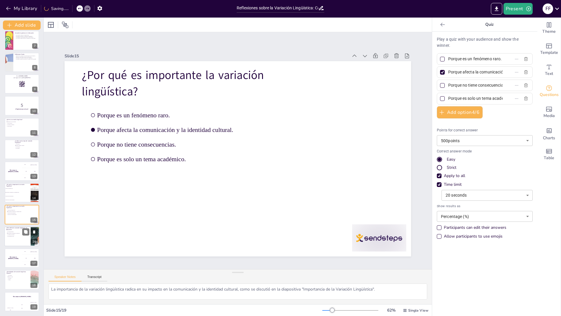
click at [18, 240] on div at bounding box center [21, 236] width 35 height 20
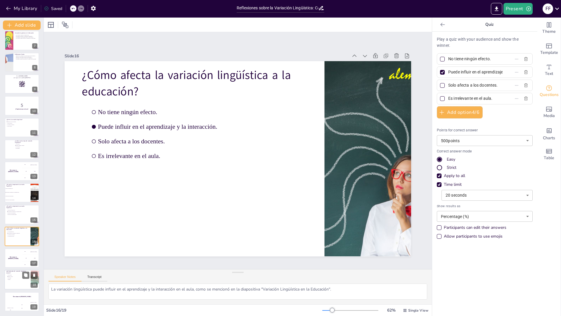
click at [16, 279] on span "Ninguno." at bounding box center [16, 279] width 16 height 1
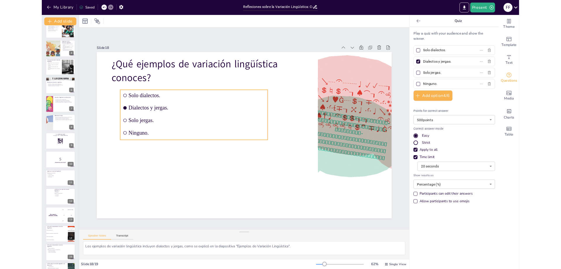
scroll to position [0, 0]
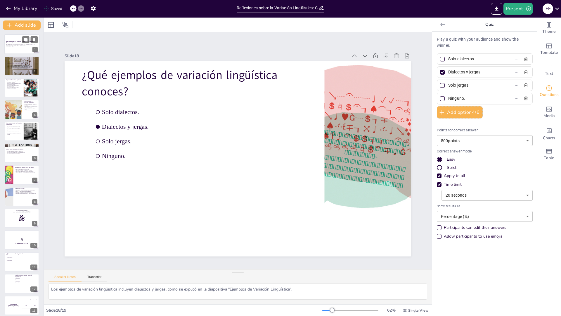
click at [20, 48] on div at bounding box center [21, 44] width 35 height 20
